Goal: Navigation & Orientation: Find specific page/section

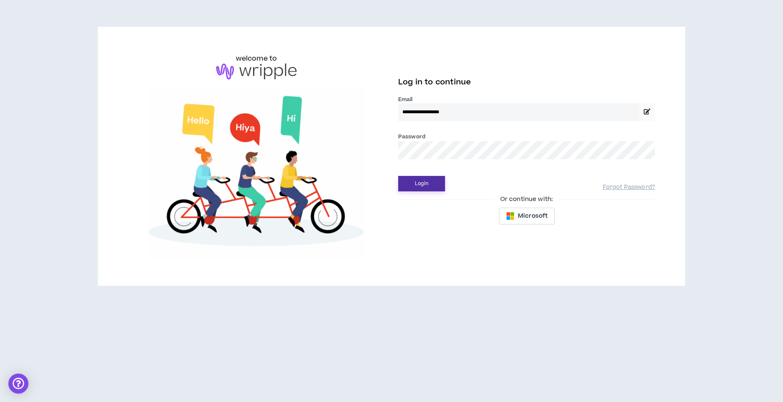
click at [422, 187] on button "Login" at bounding box center [421, 183] width 47 height 15
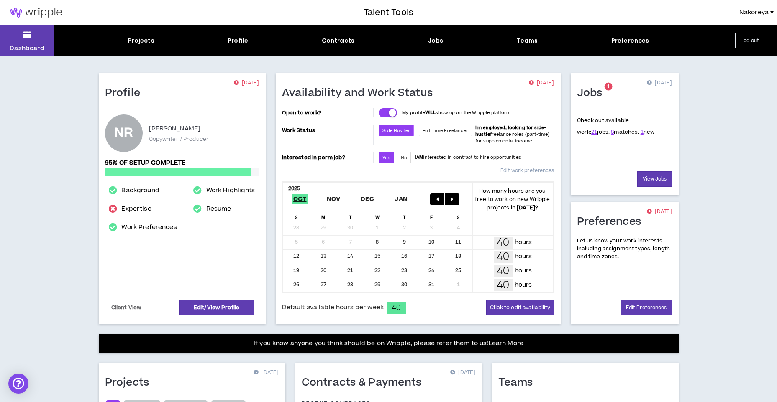
click at [426, 39] on div "Projects Profile Contracts Jobs Teams Preferences" at bounding box center [388, 40] width 668 height 9
click at [430, 39] on div "Jobs" at bounding box center [435, 40] width 15 height 9
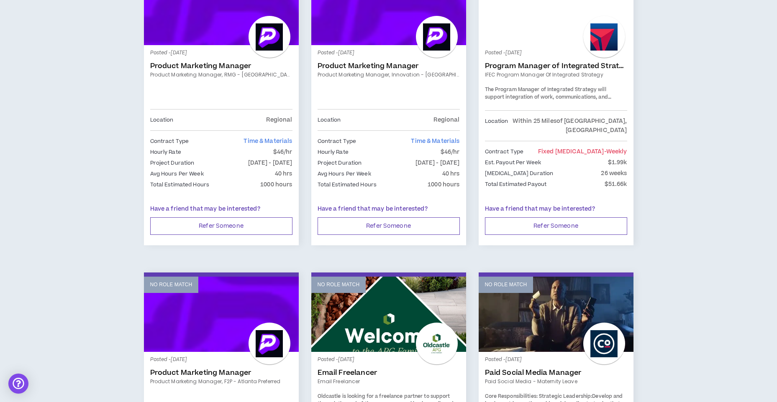
scroll to position [795, 0]
